Goal: Information Seeking & Learning: Check status

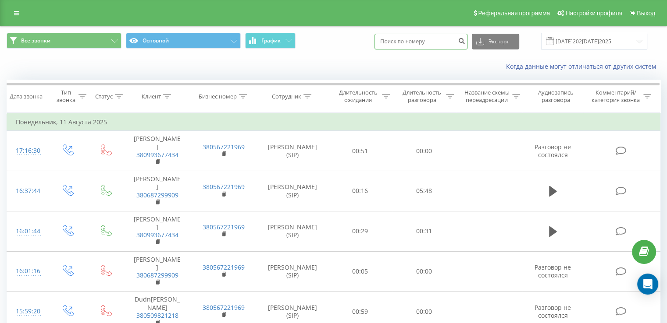
paste input "380502812427"
click at [434, 46] on input "380502812427" at bounding box center [420, 42] width 93 height 16
type input "380502812427"
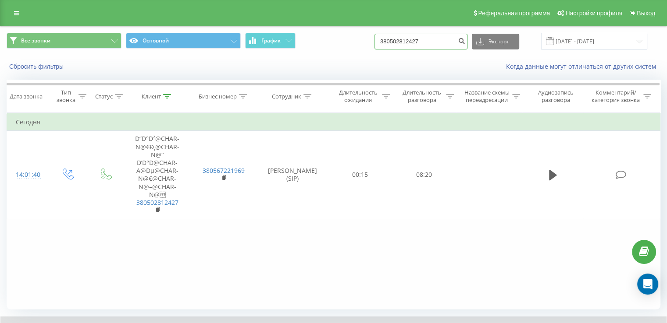
click at [435, 44] on input "380502812427" at bounding box center [420, 42] width 93 height 16
type input "3"
click at [51, 47] on button "Все звонки" at bounding box center [64, 41] width 115 height 16
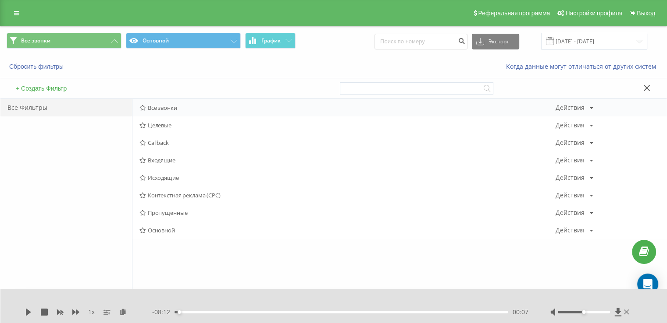
click at [170, 113] on div "Все звонки Действия Редактировать Копировать Удалить По умолчанию Поделиться" at bounding box center [399, 108] width 534 height 18
click at [172, 107] on span "Все звонки" at bounding box center [347, 108] width 416 height 6
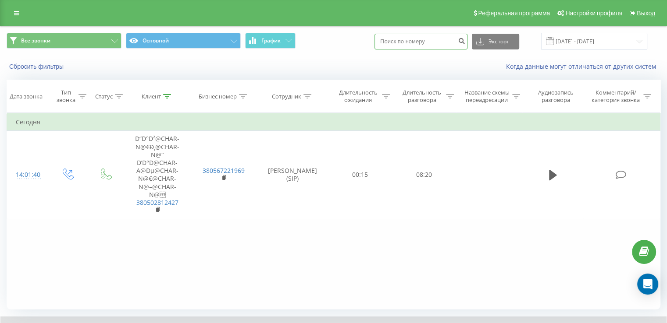
click at [433, 44] on input at bounding box center [420, 42] width 93 height 16
paste input "+380930184007"
type input "+380930184007"
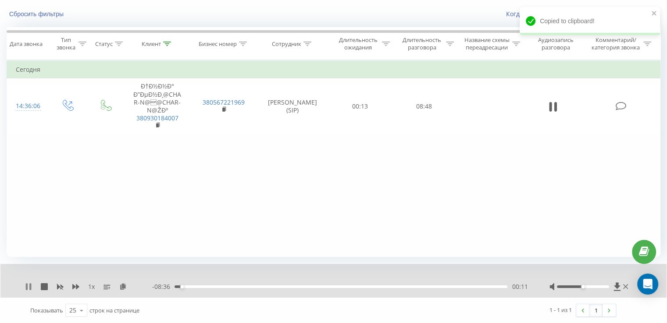
click at [28, 287] on icon at bounding box center [28, 287] width 7 height 7
